Goal: Task Accomplishment & Management: Use online tool/utility

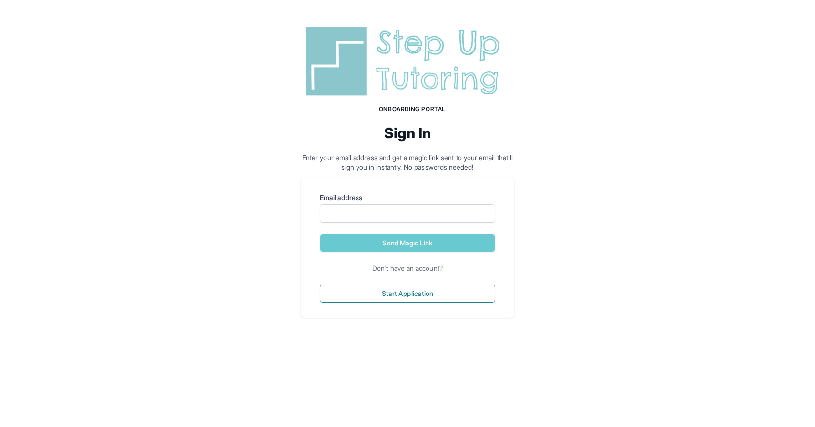
click at [400, 73] on img at bounding box center [407, 61] width 213 height 77
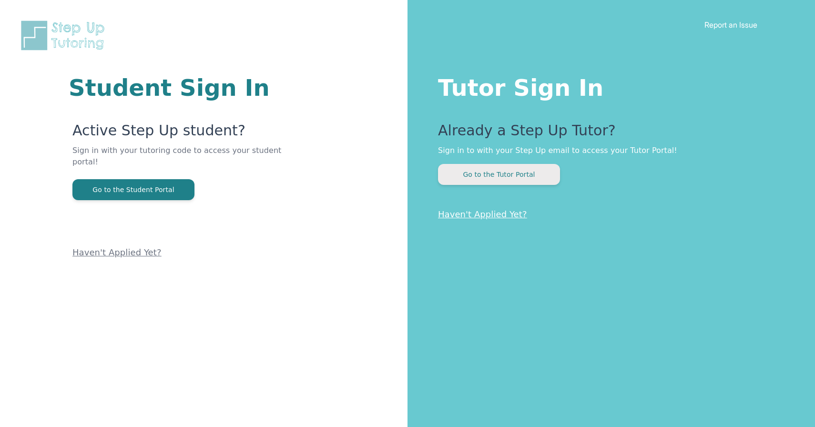
click at [469, 173] on button "Go to the Tutor Portal" at bounding box center [499, 174] width 122 height 21
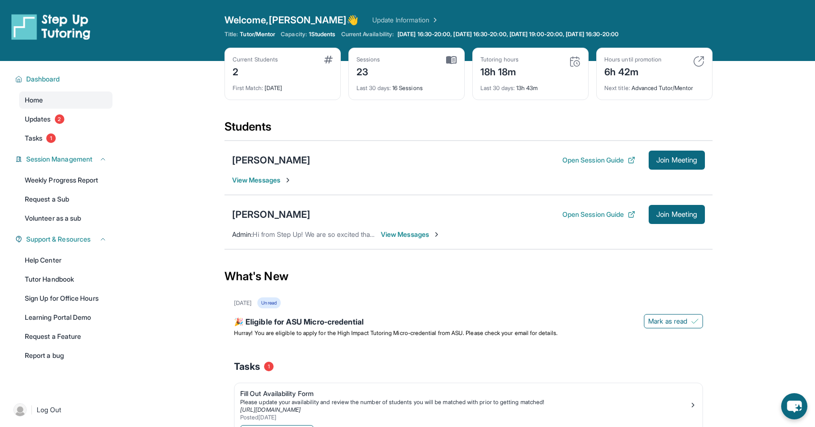
scroll to position [23, 0]
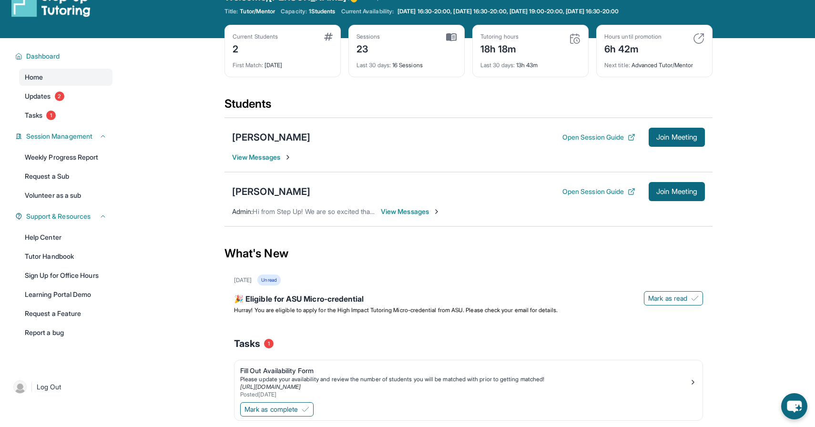
click at [280, 157] on span "View Messages" at bounding box center [262, 157] width 60 height 10
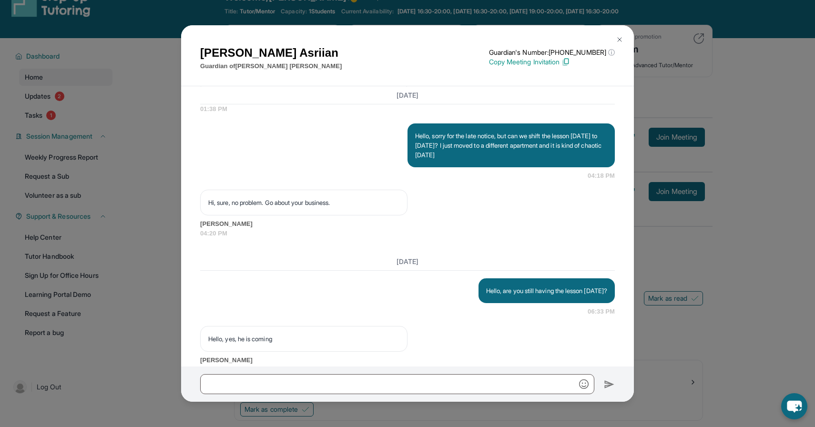
scroll to position [3672, 0]
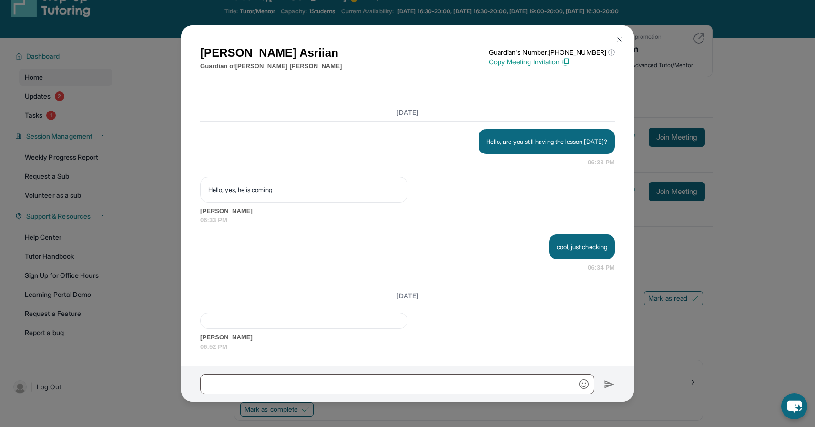
click at [616, 33] on button at bounding box center [619, 39] width 19 height 19
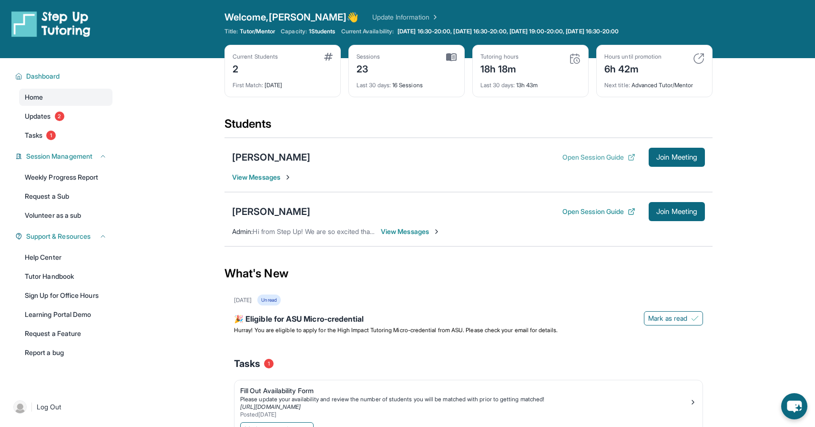
scroll to position [0, 0]
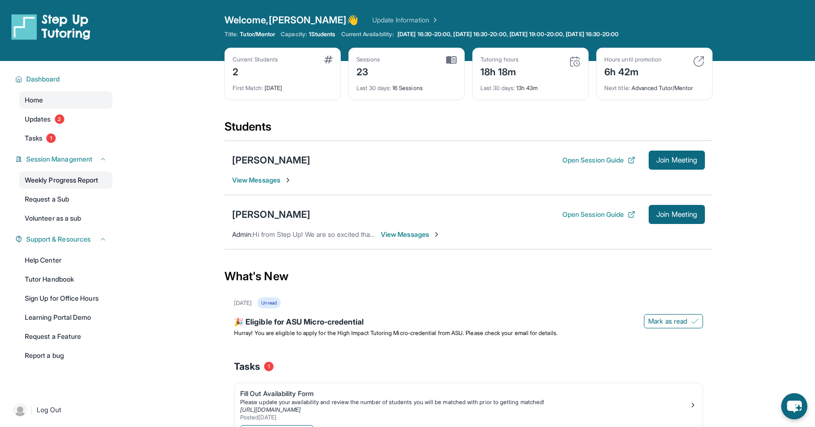
click at [76, 179] on link "Weekly Progress Report" at bounding box center [65, 179] width 93 height 17
click at [82, 180] on link "Weekly Progress Report" at bounding box center [65, 179] width 93 height 17
click at [37, 140] on span "Tasks" at bounding box center [34, 138] width 18 height 10
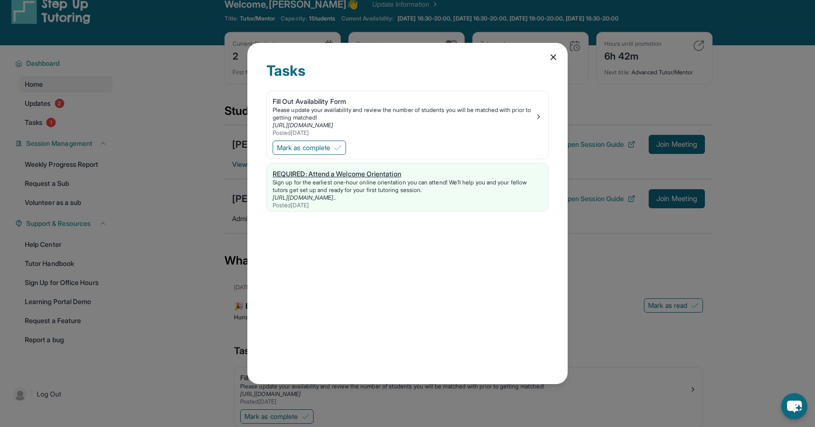
scroll to position [20, 0]
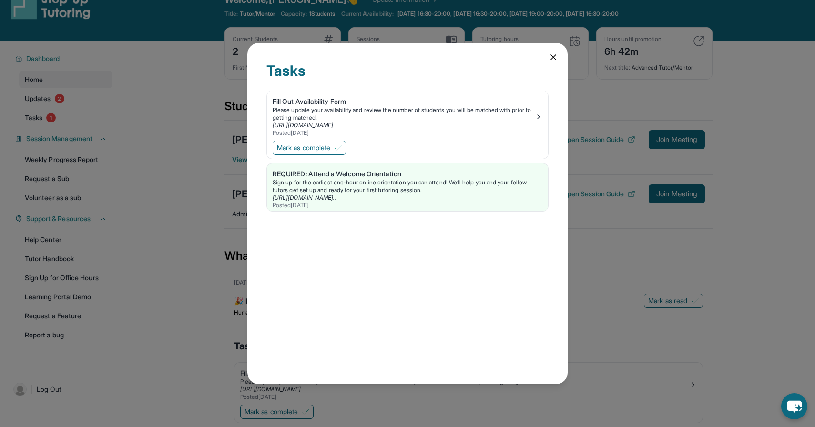
click at [551, 58] on icon at bounding box center [553, 57] width 10 height 10
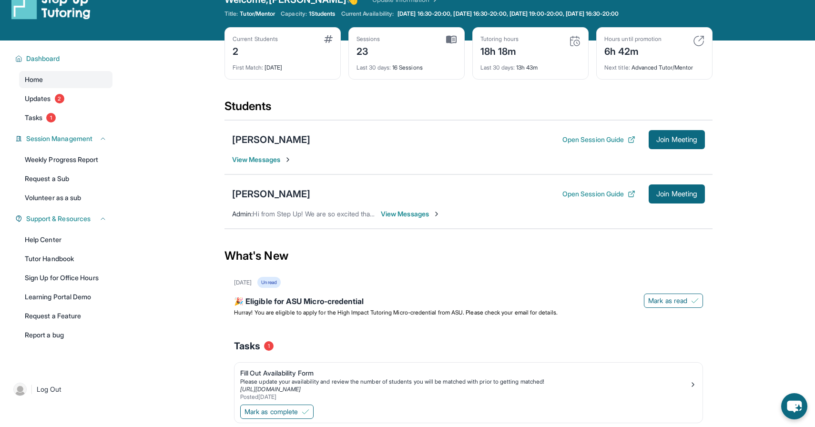
scroll to position [62, 0]
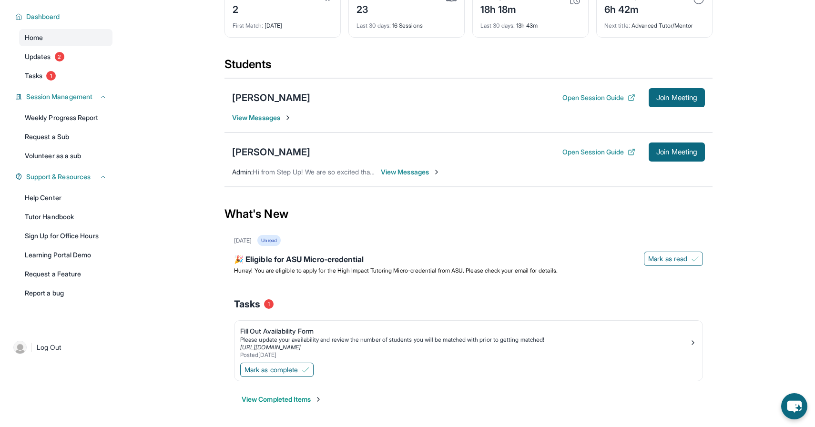
click at [312, 395] on button "View Completed Items" at bounding box center [281, 399] width 80 height 10
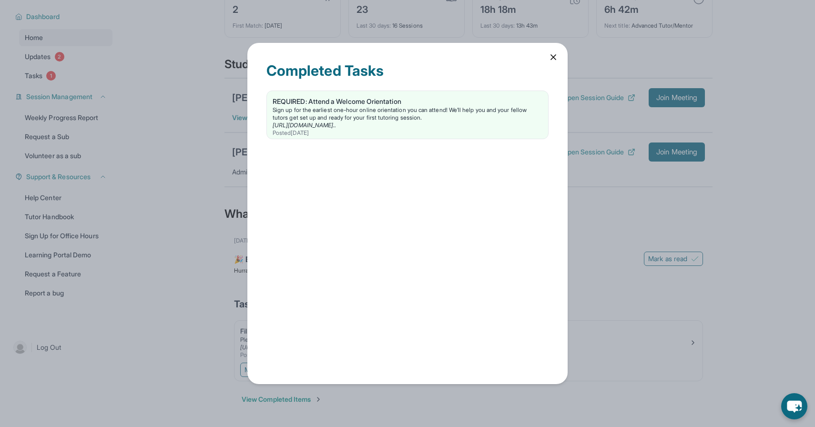
click at [312, 395] on div "Completed Tasks REQUIRED: Attend a Welcome Orientation Sign up for the earliest…" at bounding box center [407, 213] width 815 height 427
click at [553, 59] on icon at bounding box center [553, 57] width 10 height 10
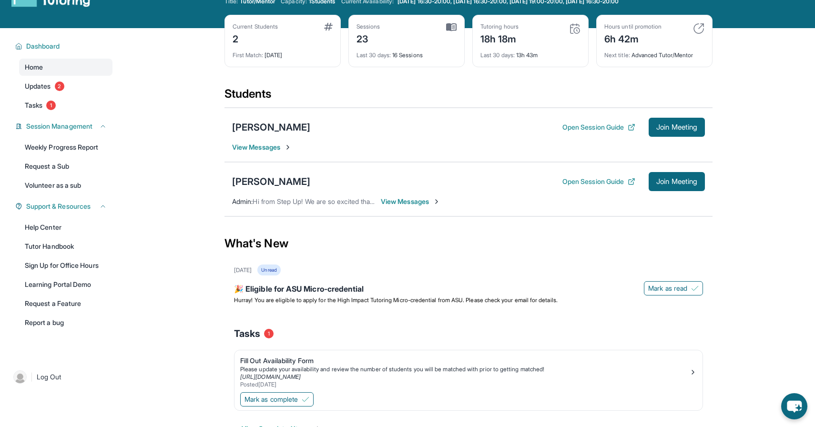
scroll to position [0, 0]
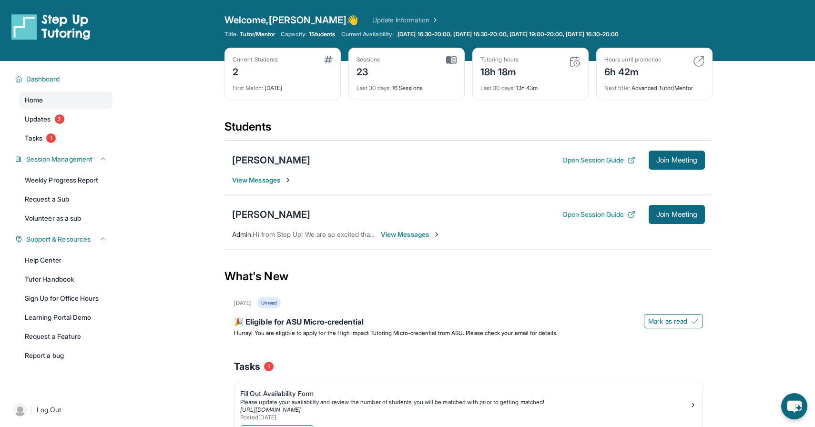
click at [263, 160] on div "[PERSON_NAME]" at bounding box center [271, 159] width 78 height 13
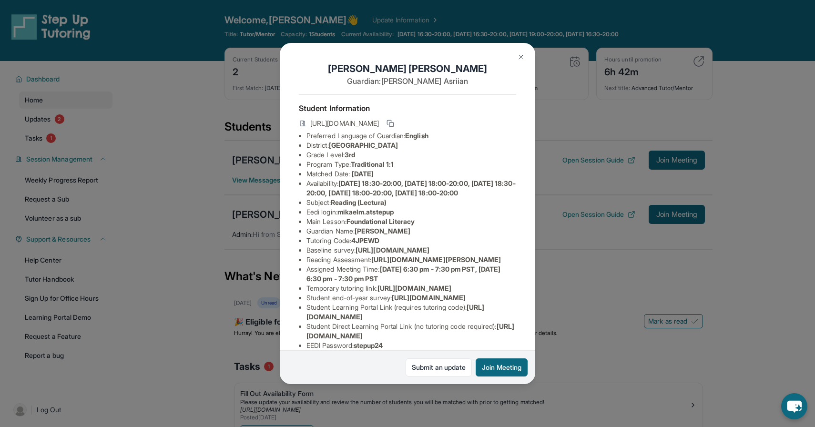
scroll to position [126, 0]
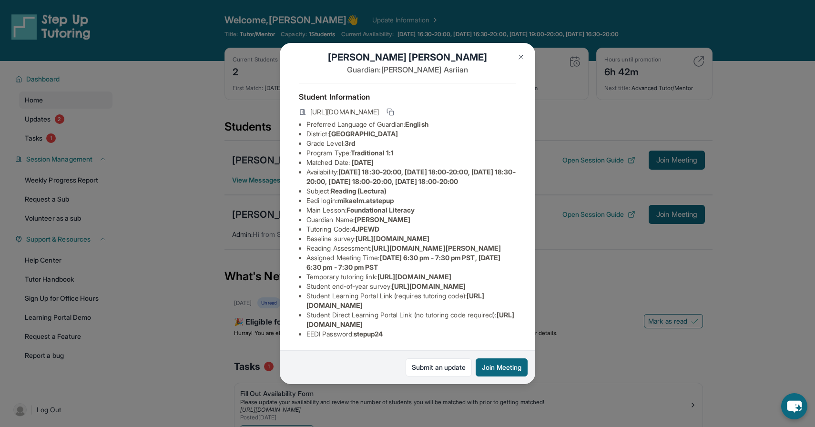
click at [520, 56] on img at bounding box center [521, 57] width 8 height 8
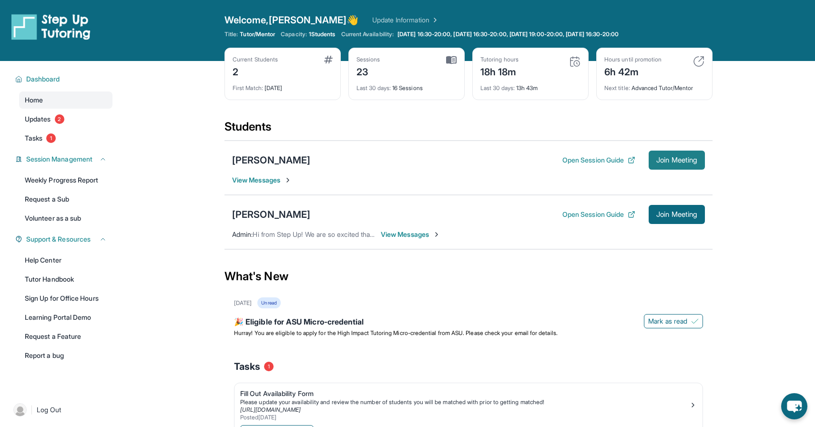
click at [692, 158] on span "Join Meeting" at bounding box center [676, 160] width 41 height 6
